Goal: Task Accomplishment & Management: Use online tool/utility

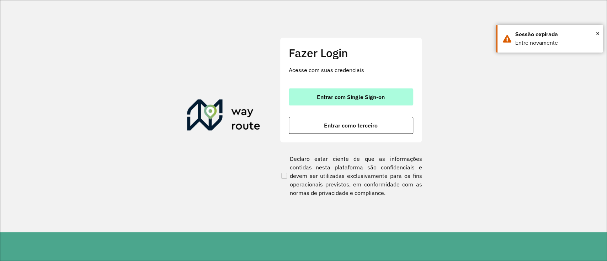
click at [329, 95] on span "Entrar com Single Sign-on" at bounding box center [351, 97] width 68 height 6
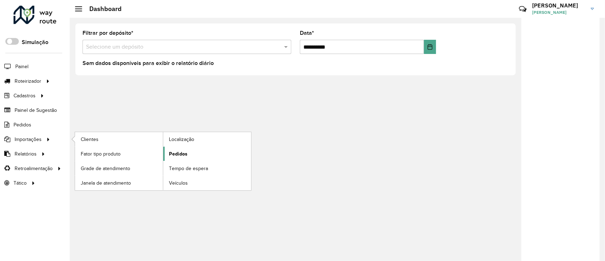
click at [198, 152] on link "Pedidos" at bounding box center [207, 154] width 88 height 14
